Goal: Task Accomplishment & Management: Use online tool/utility

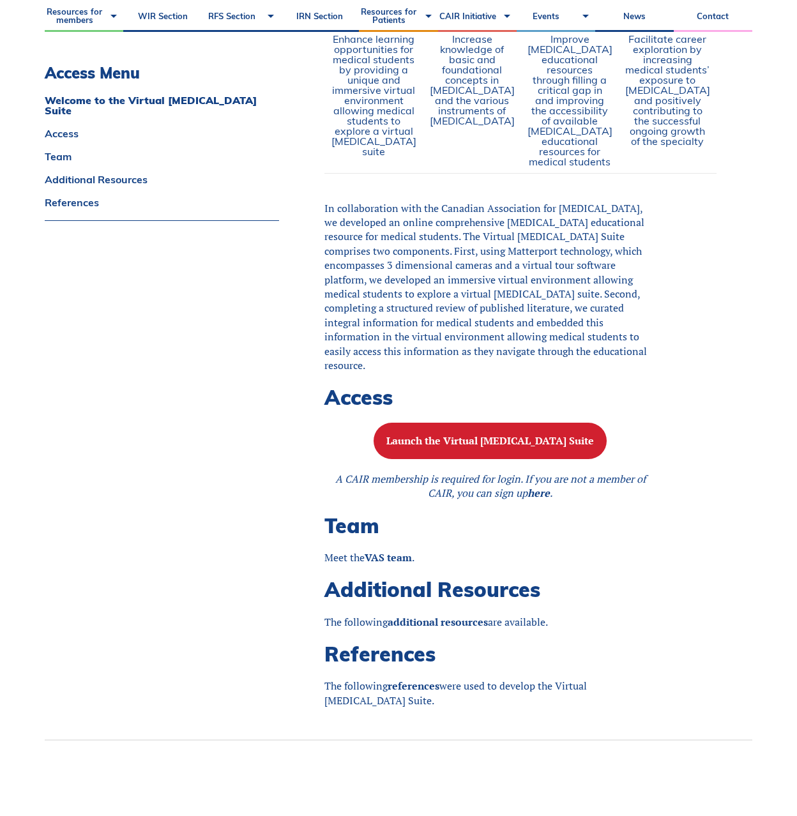
scroll to position [1003, 0]
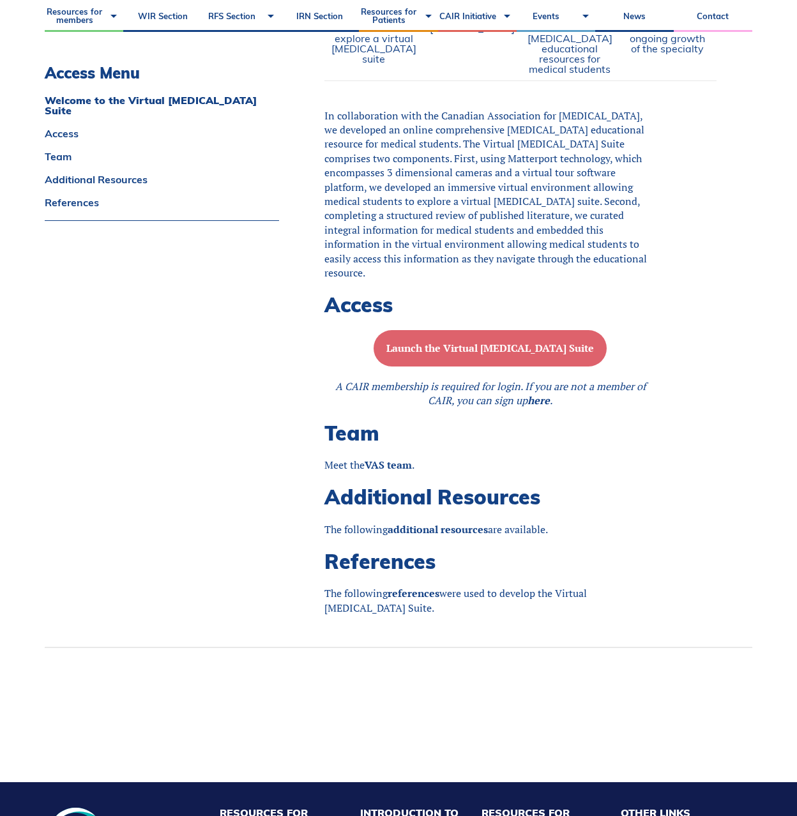
click at [488, 355] on b "Launch the Virtual [MEDICAL_DATA] Suite" at bounding box center [490, 348] width 208 height 14
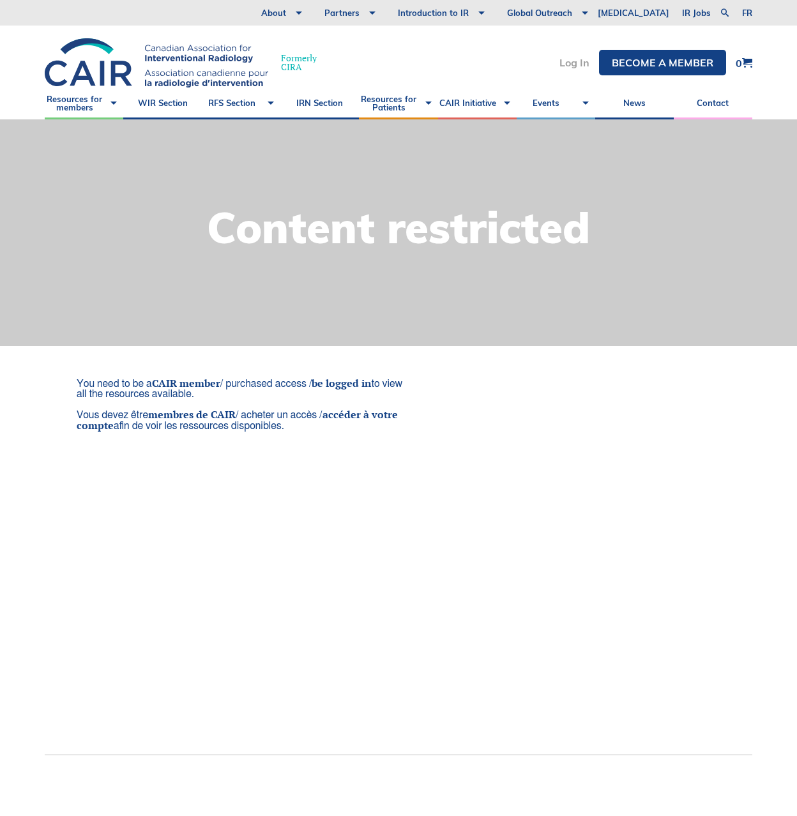
click at [571, 62] on link "Log In" at bounding box center [574, 62] width 30 height 10
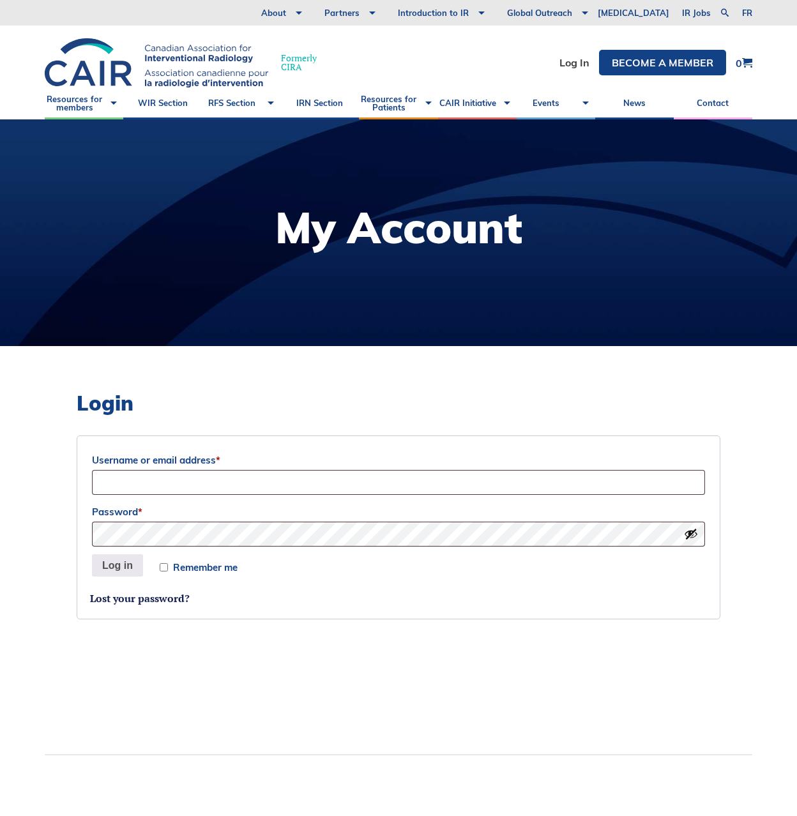
click at [448, 460] on label "Username or email address *" at bounding box center [398, 460] width 613 height 19
click at [448, 470] on input "Username or email address *" at bounding box center [398, 482] width 613 height 25
type input "matthew.chekay@mail.utoronto.ca"
click at [100, 562] on button "Log in" at bounding box center [117, 565] width 51 height 23
click at [114, 568] on button "Log in" at bounding box center [117, 565] width 51 height 23
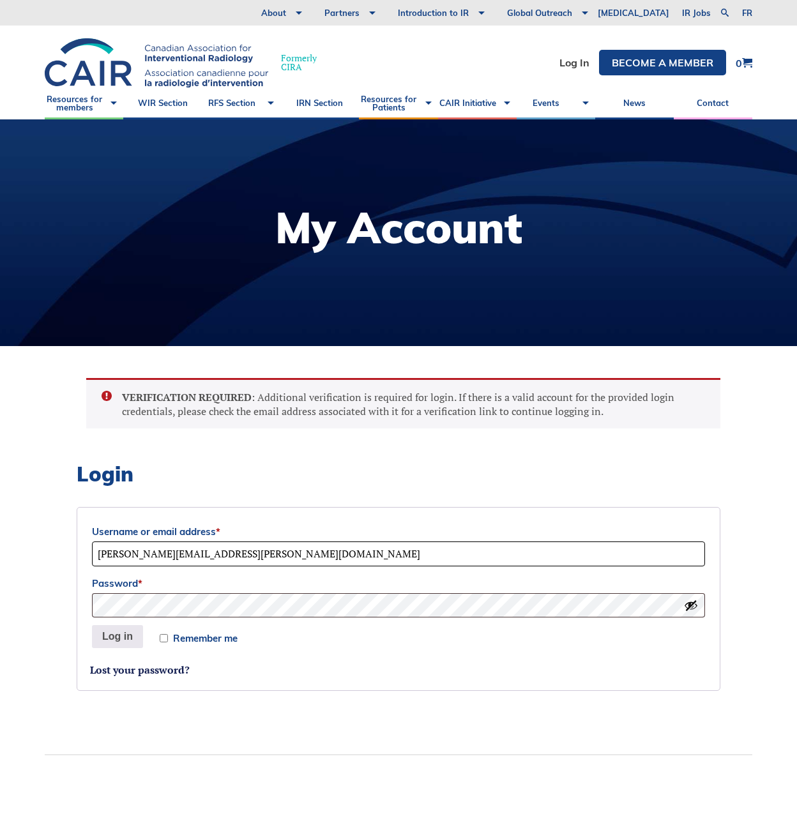
click at [230, 550] on input "[PERSON_NAME][EMAIL_ADDRESS][PERSON_NAME][DOMAIN_NAME]" at bounding box center [398, 553] width 613 height 25
click at [111, 636] on button "Log in" at bounding box center [117, 636] width 51 height 23
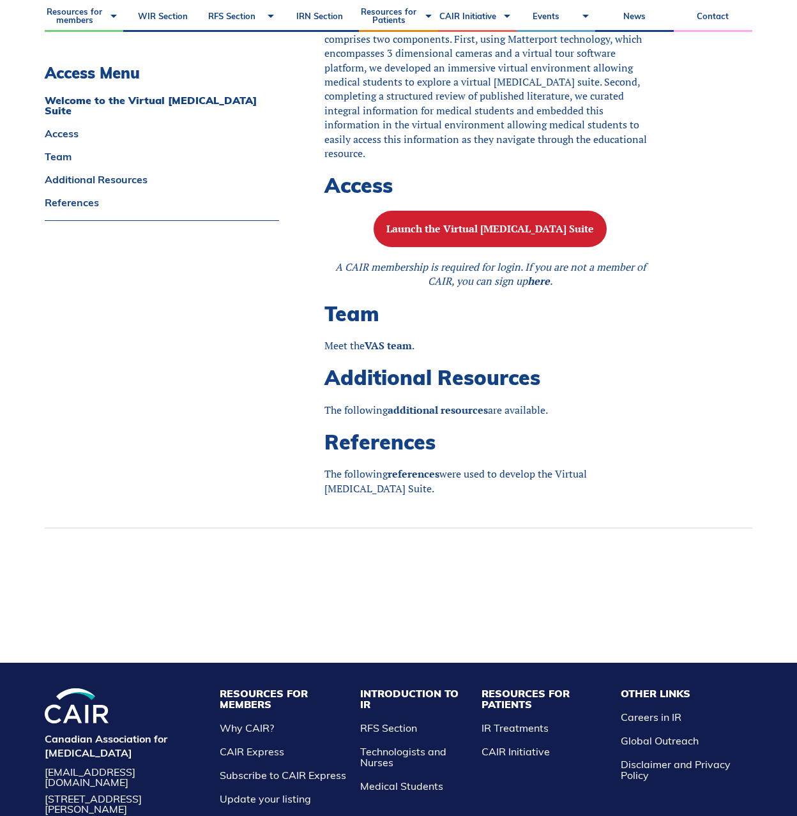
scroll to position [1195, 0]
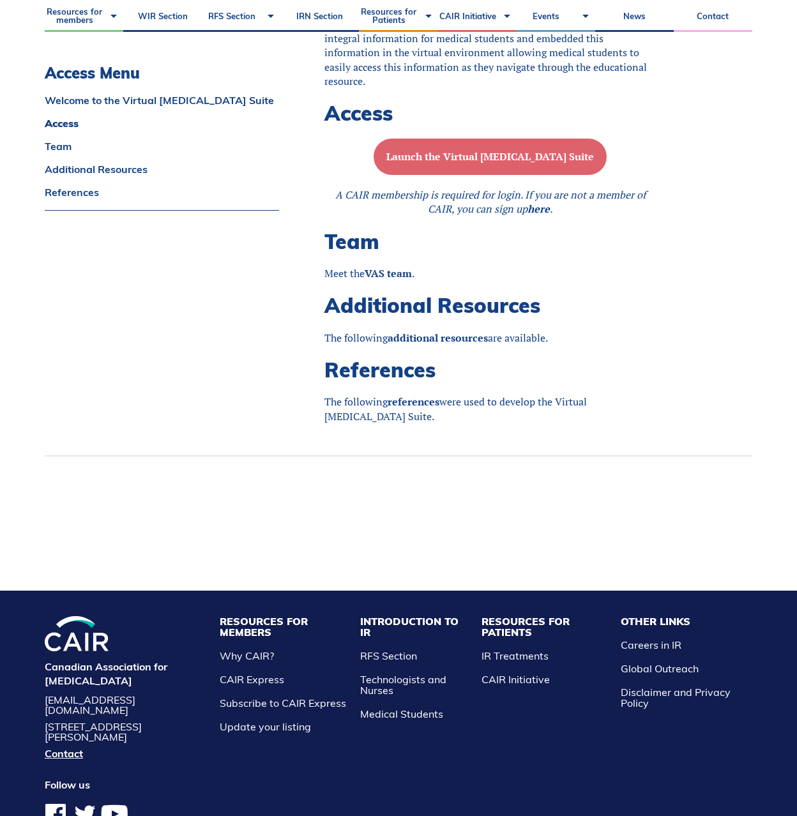
click at [498, 175] on button "Launch the Virtual [MEDICAL_DATA] Suite" at bounding box center [490, 157] width 233 height 36
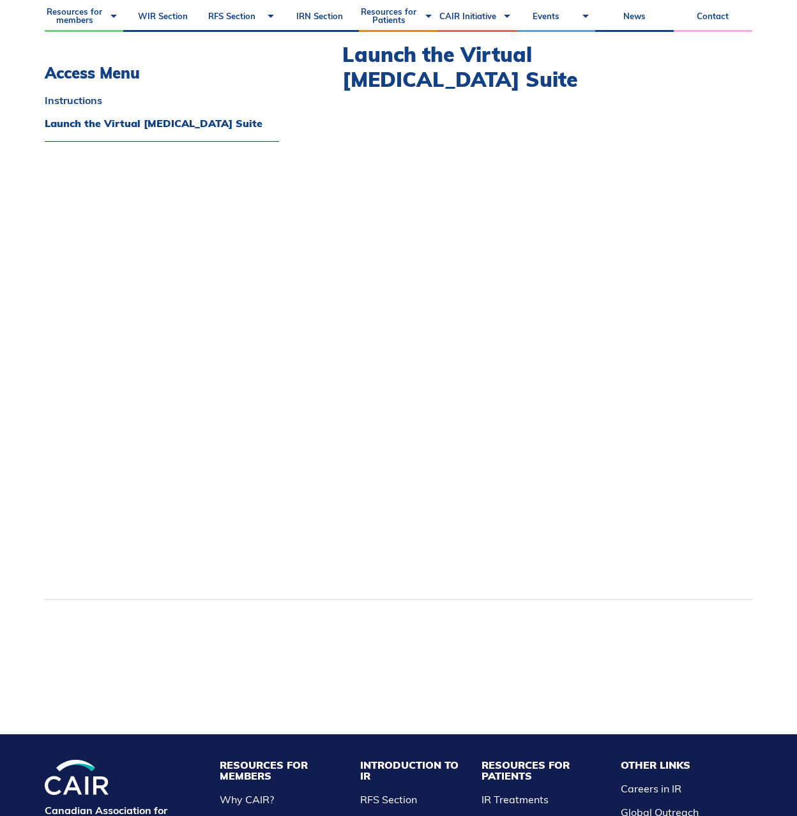
scroll to position [825, 0]
